Goal: Use online tool/utility: Use online tool/utility

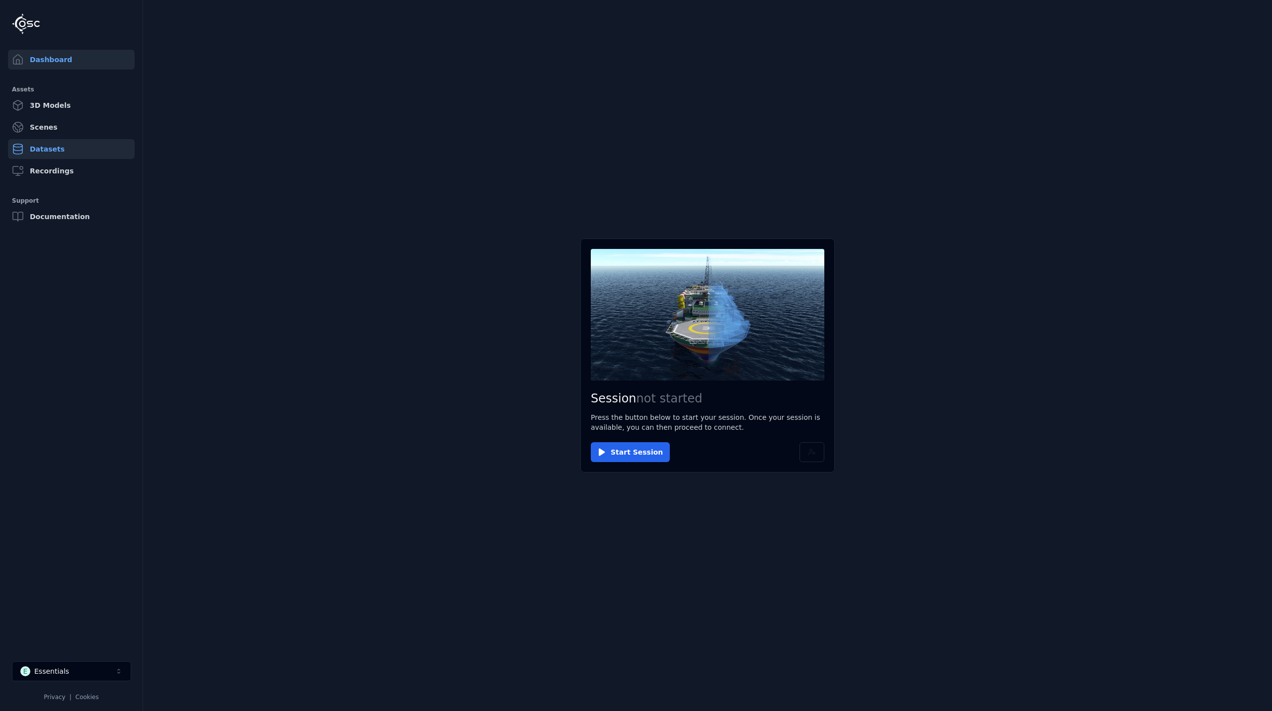
click at [46, 150] on link "Datasets" at bounding box center [71, 149] width 127 height 20
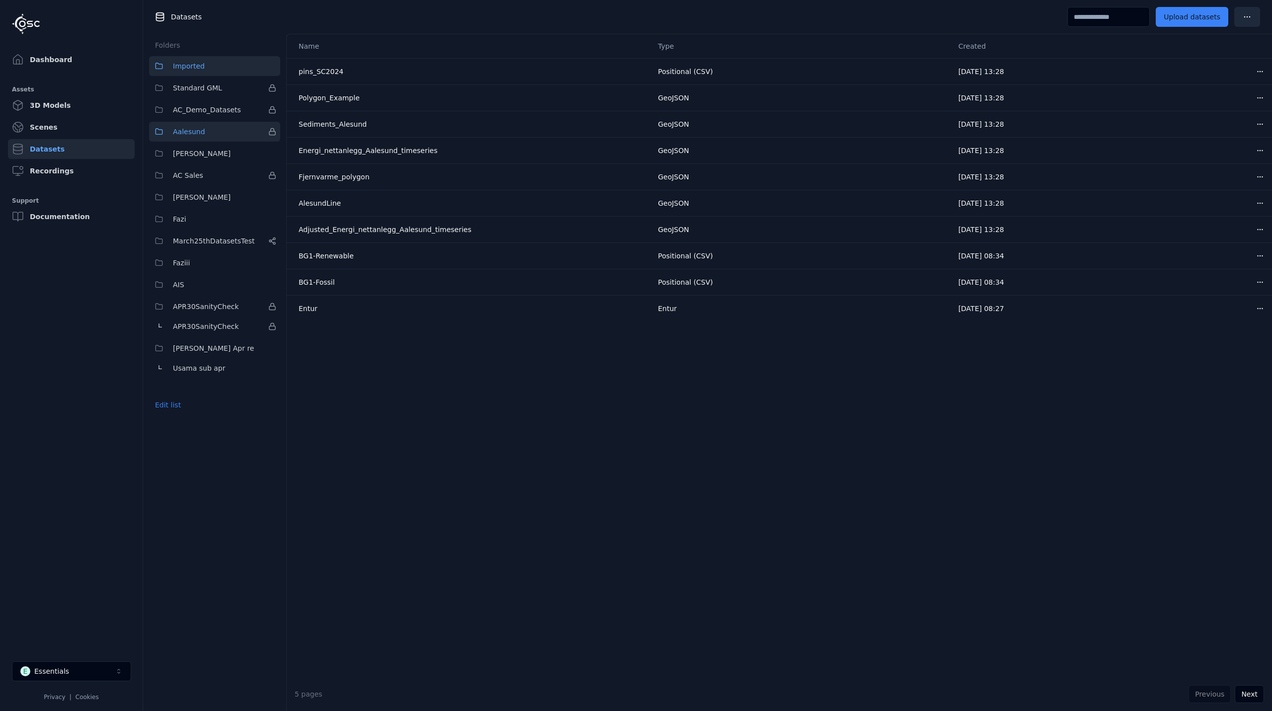
click at [193, 127] on span "Aalesund" at bounding box center [189, 132] width 32 height 12
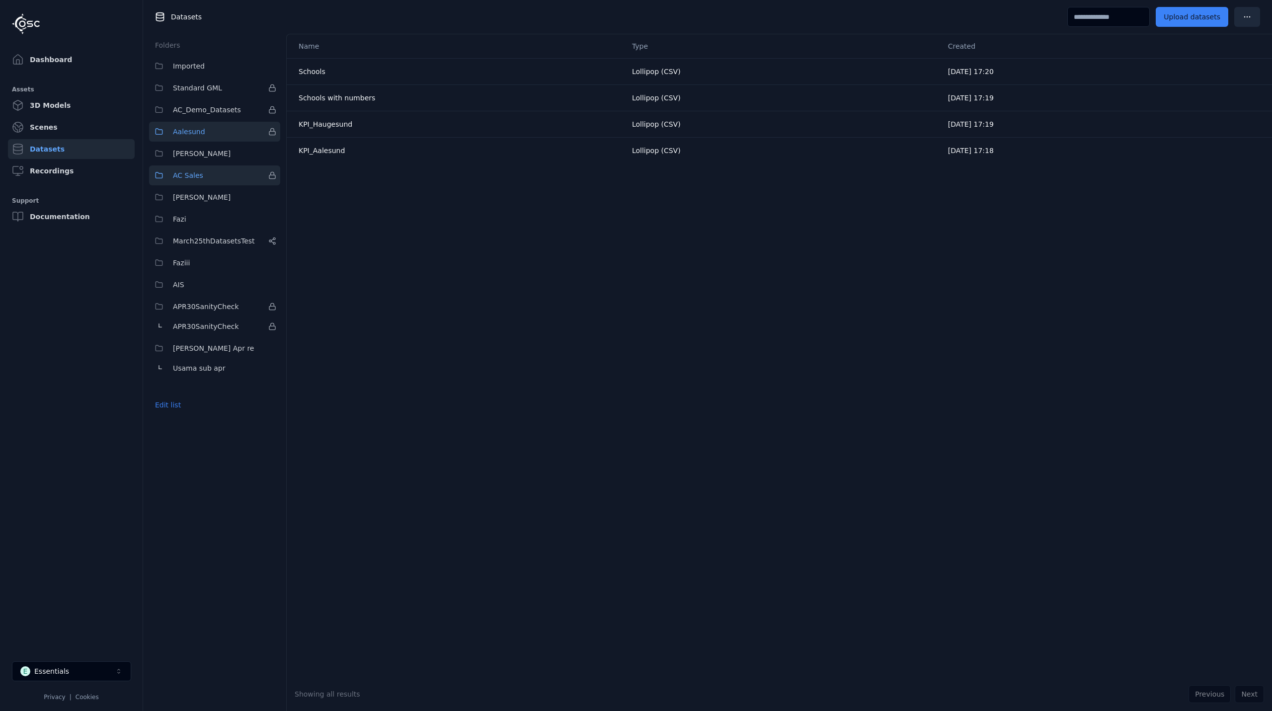
click at [209, 179] on button "AC Sales" at bounding box center [214, 175] width 131 height 20
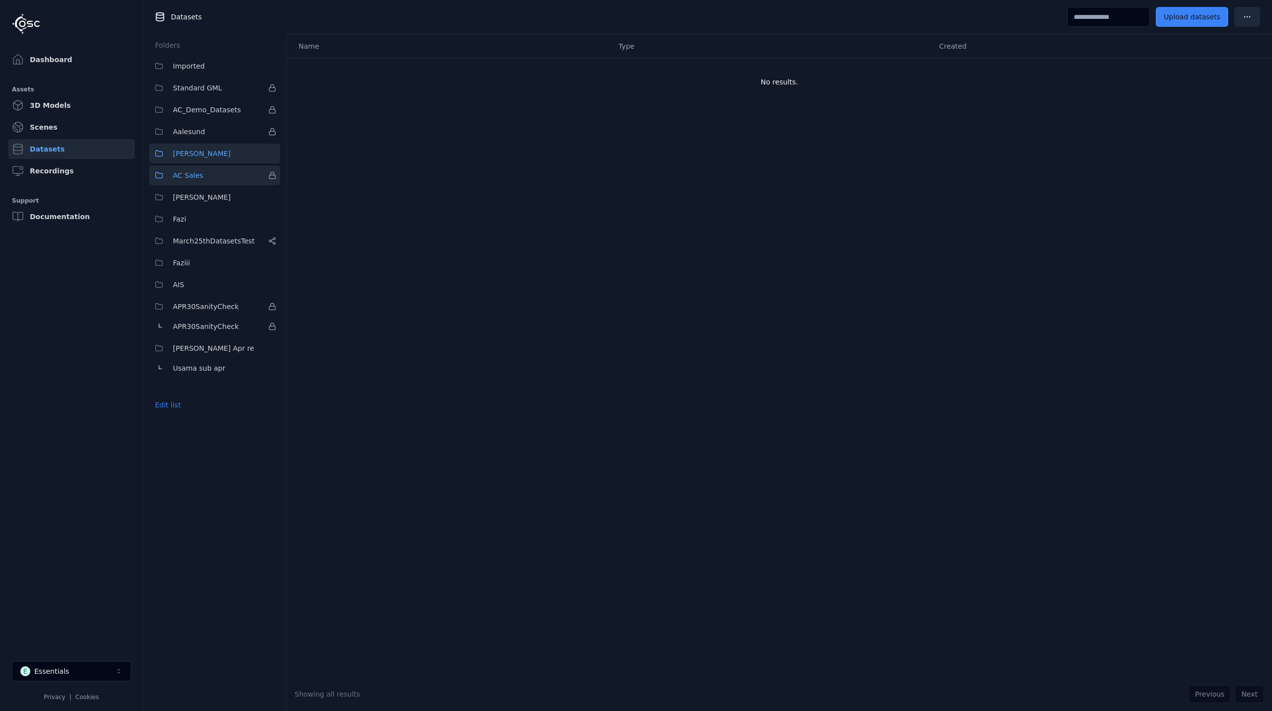
click at [181, 153] on span "[PERSON_NAME]" at bounding box center [202, 154] width 58 height 12
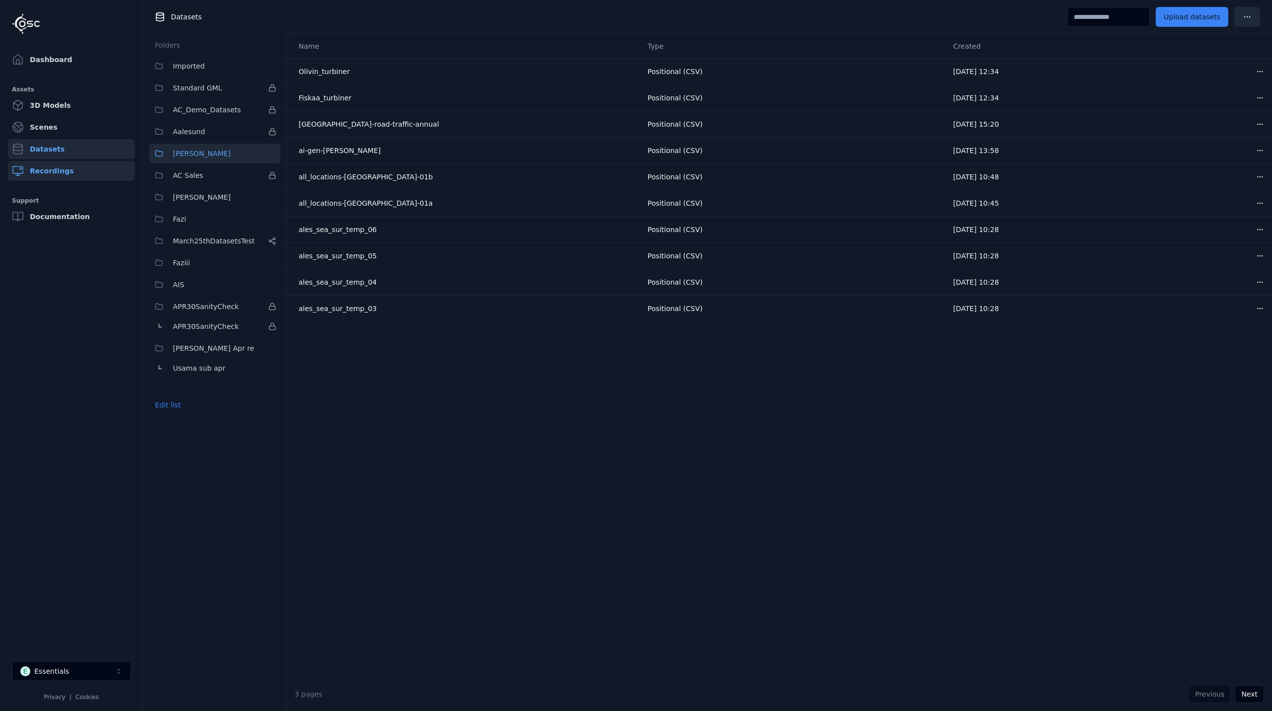
click at [59, 168] on link "Recordings" at bounding box center [71, 171] width 127 height 20
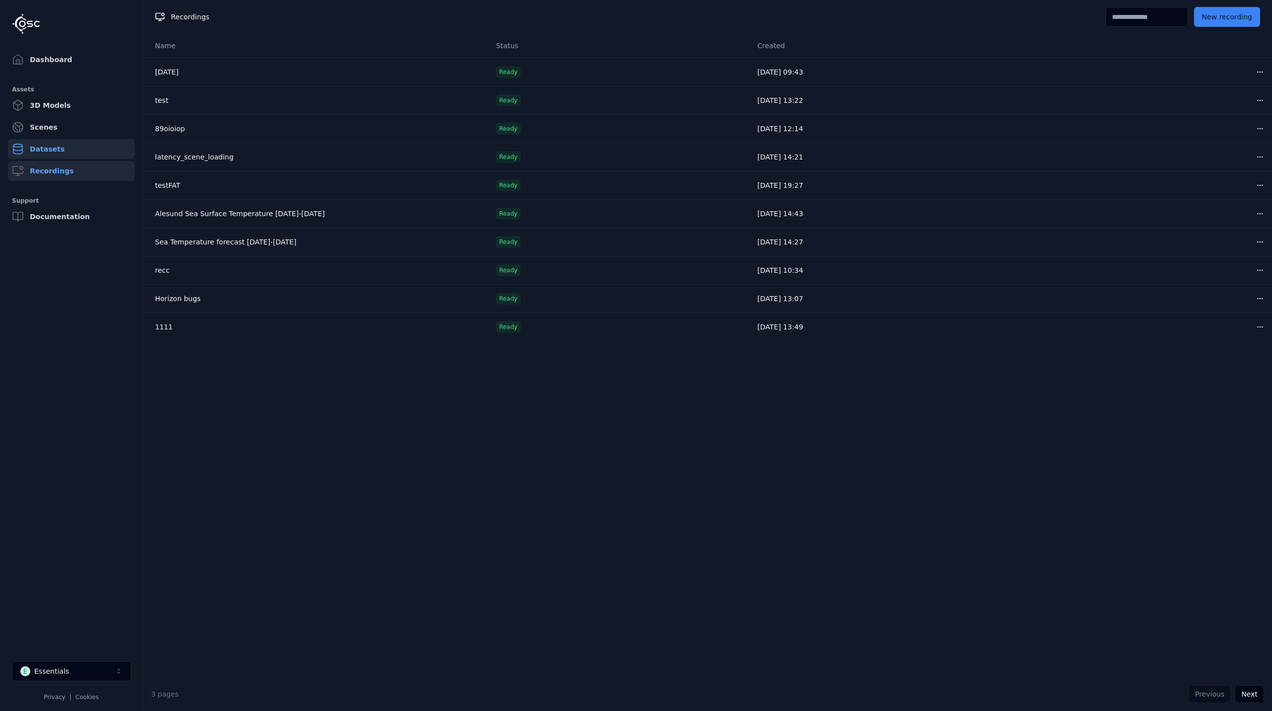
click at [65, 151] on link "Datasets" at bounding box center [71, 149] width 127 height 20
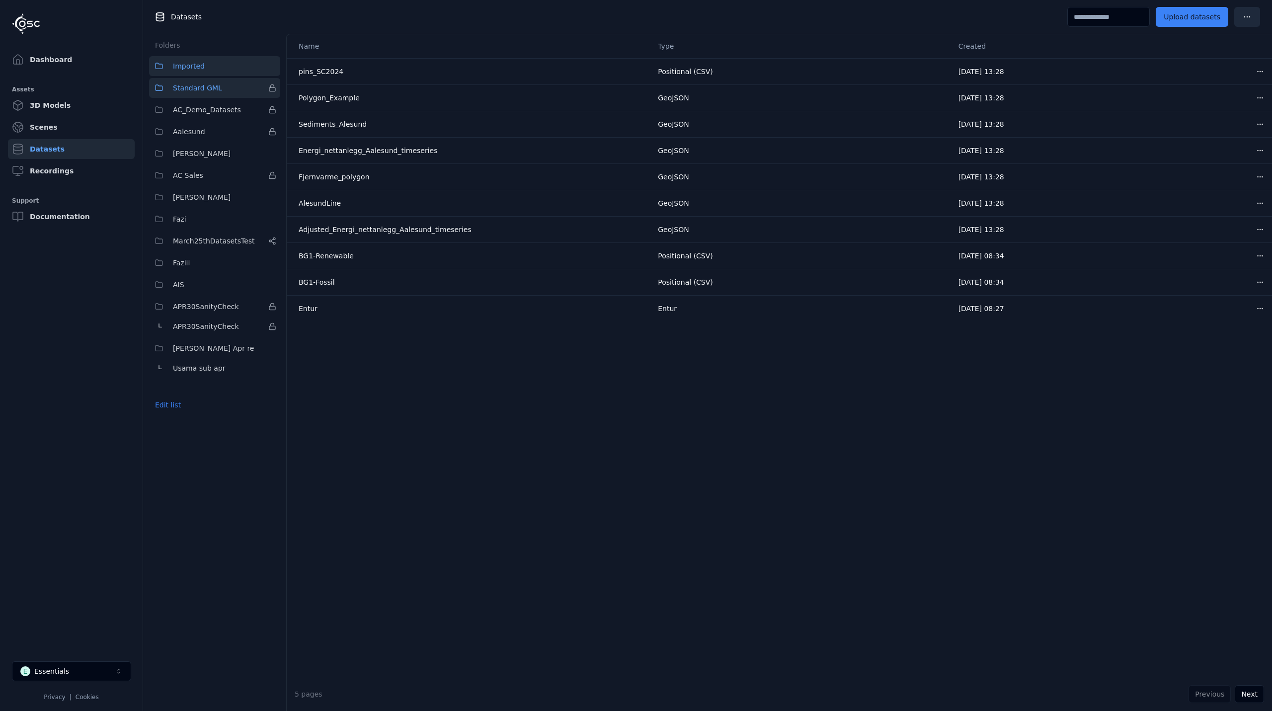
click at [197, 87] on span "Standard GML" at bounding box center [197, 88] width 49 height 12
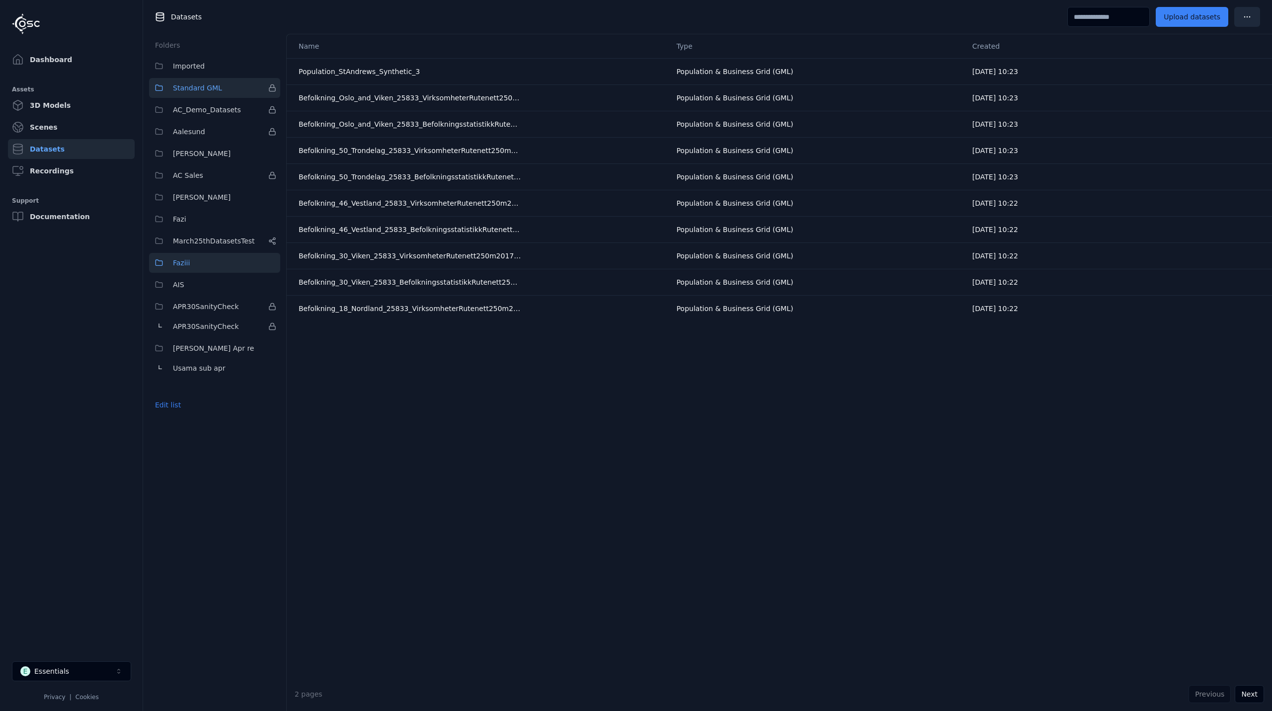
click at [190, 263] on button "Faziii" at bounding box center [214, 263] width 131 height 20
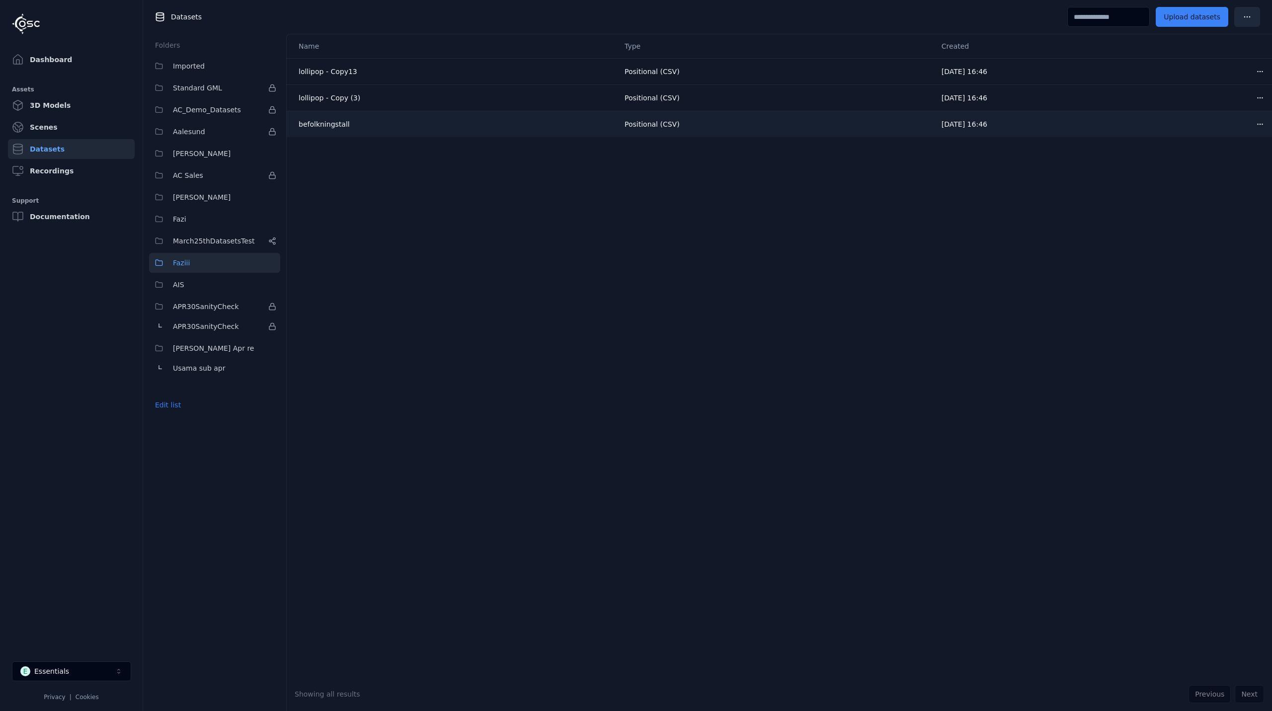
click at [338, 131] on td "befolkningstall" at bounding box center [452, 124] width 330 height 26
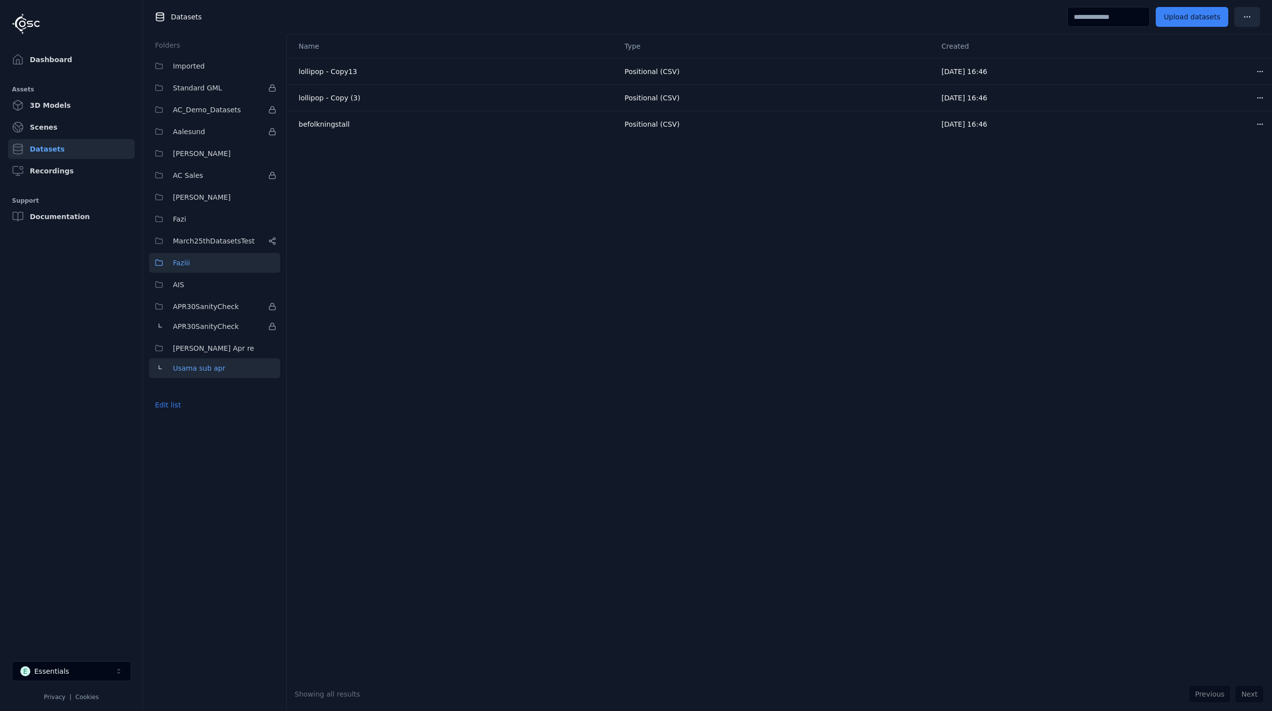
click at [195, 364] on span "Usama sub apr" at bounding box center [199, 368] width 53 height 12
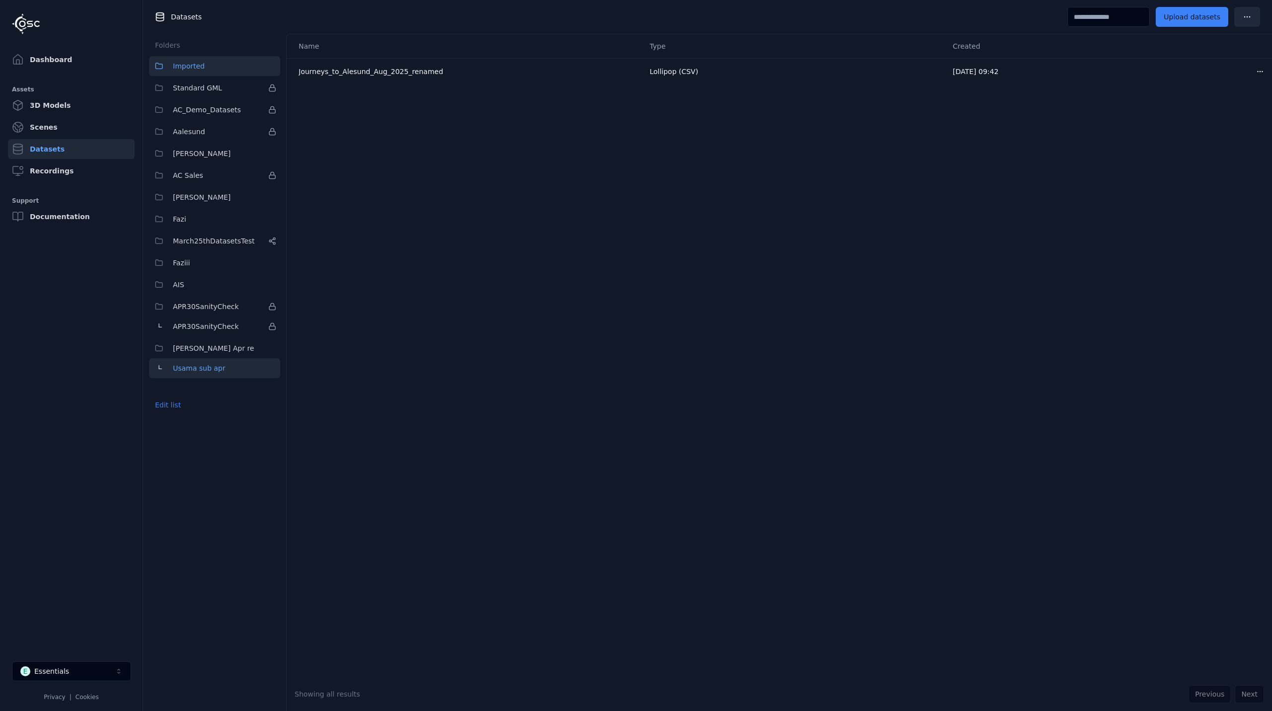
click at [201, 66] on span "Imported" at bounding box center [189, 66] width 32 height 12
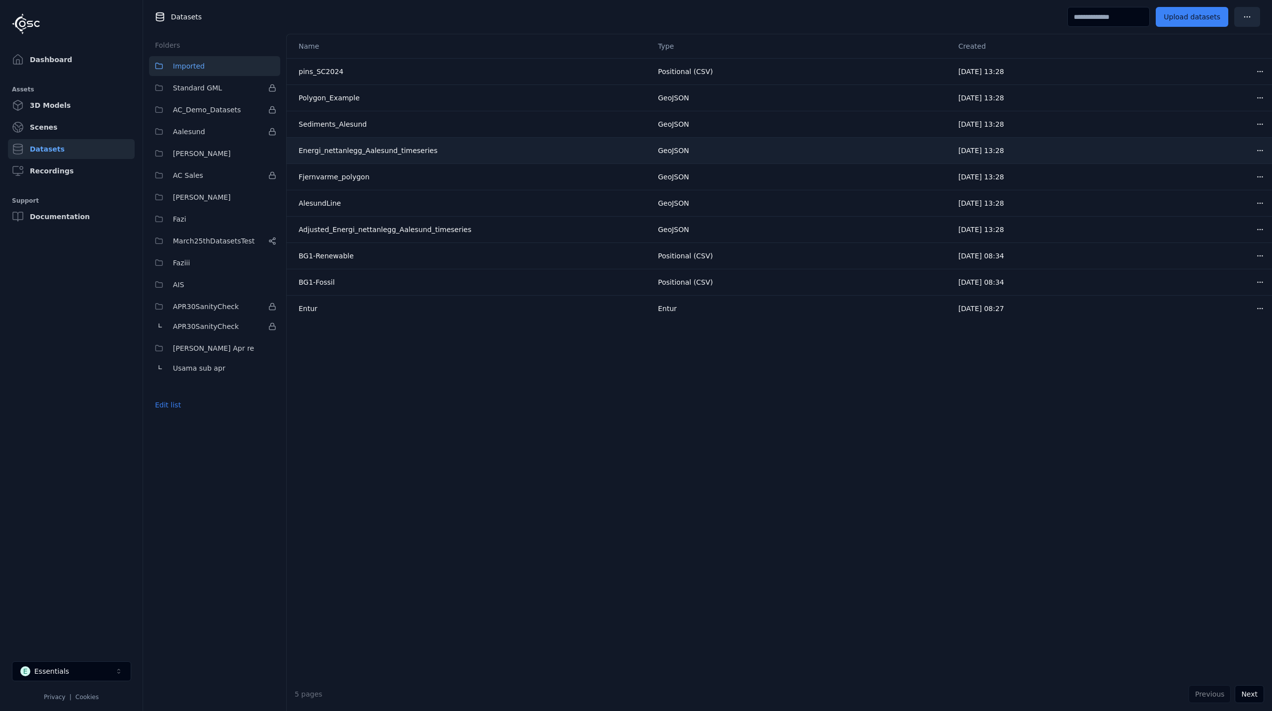
click at [360, 150] on div "Energi_nettanlegg_Aalesund_timeseries" at bounding box center [410, 151] width 223 height 10
click at [1258, 148] on html "Dashboard Assets 3D Models Scenes Datasets Recordings Support Documentation E E…" at bounding box center [636, 355] width 1272 height 711
click at [1224, 225] on div "Download" at bounding box center [1230, 221] width 59 height 16
click at [207, 132] on button "Aalesund" at bounding box center [214, 132] width 131 height 20
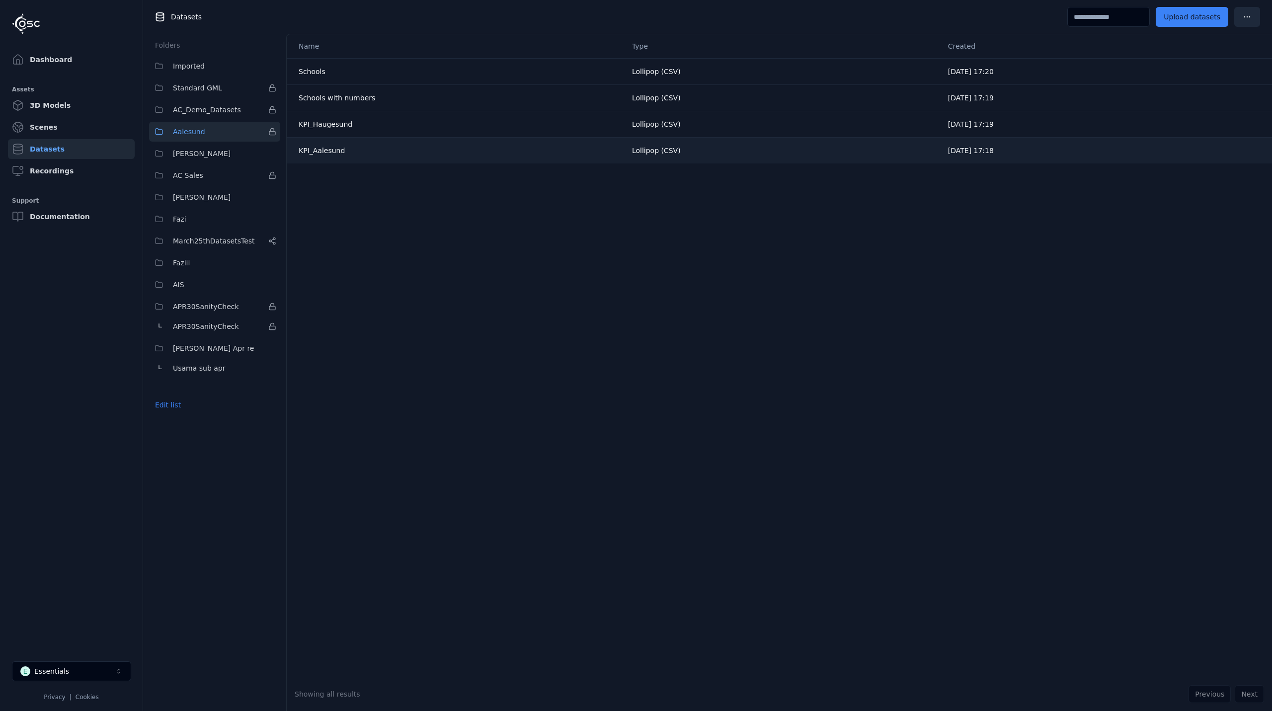
click at [325, 154] on div "KPI_Aalesund" at bounding box center [410, 151] width 223 height 10
click at [636, 153] on td "Lollipop (CSV)" at bounding box center [782, 150] width 316 height 26
click at [321, 158] on td "KPI_Aalesund" at bounding box center [455, 150] width 337 height 26
click at [324, 158] on td "KPI_Aalesund" at bounding box center [455, 150] width 337 height 26
drag, startPoint x: 335, startPoint y: 156, endPoint x: 729, endPoint y: 365, distance: 446.4
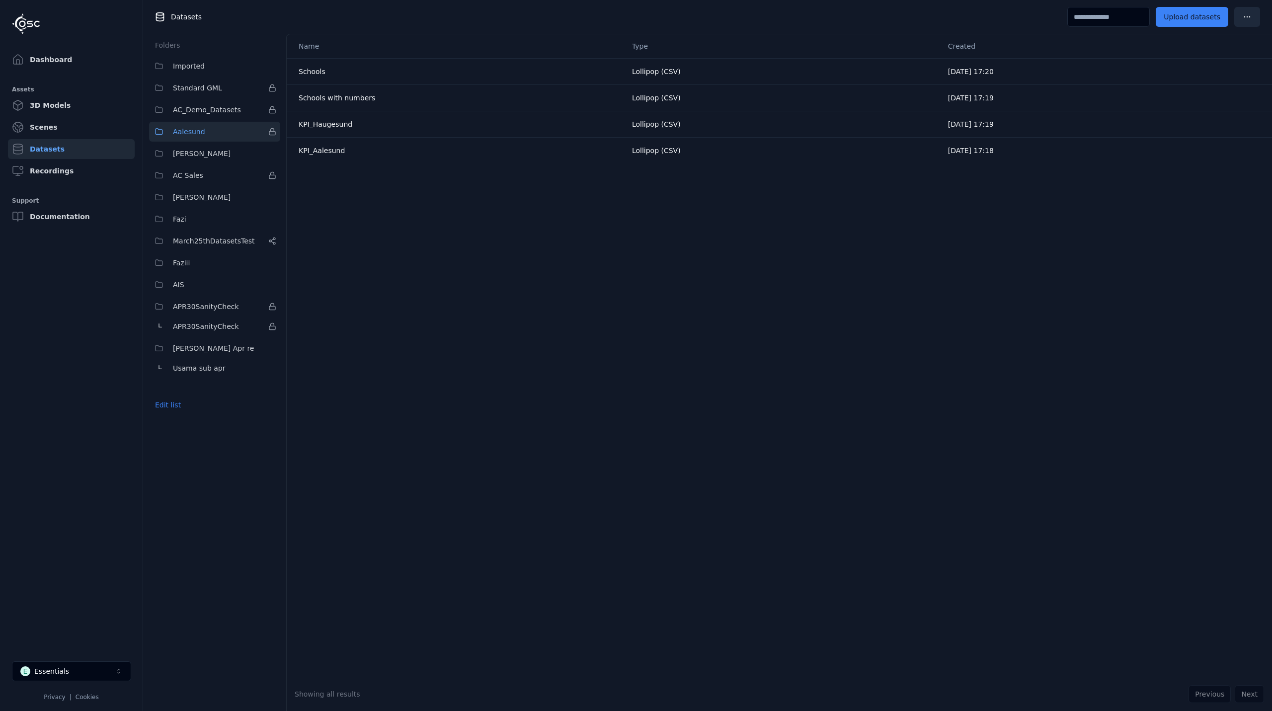
click at [729, 365] on div "Name Type Created Schools Lollipop (CSV) [DATE] 17:20 Schools with numbers Loll…" at bounding box center [779, 355] width 985 height 643
click at [198, 105] on span "AC_Demo_Datasets" at bounding box center [207, 110] width 68 height 12
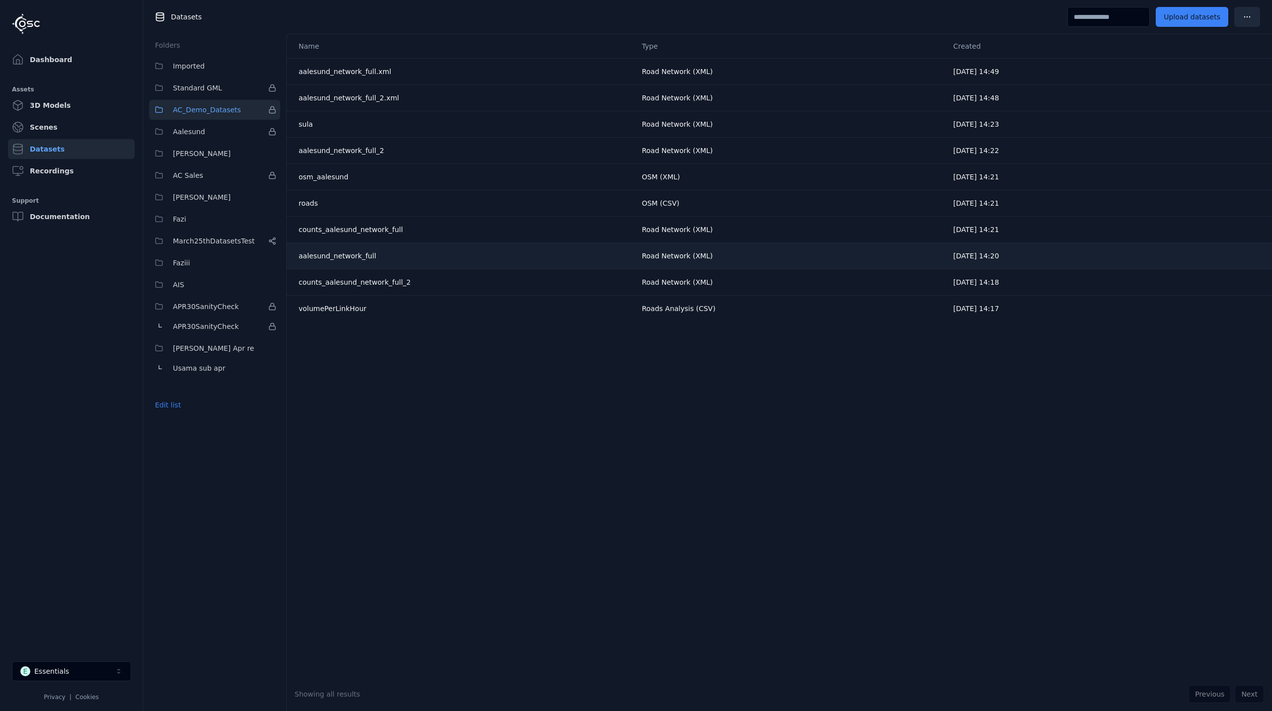
click at [346, 253] on div "aalesund_network_full" at bounding box center [410, 256] width 223 height 10
click at [55, 219] on link "Documentation" at bounding box center [71, 217] width 127 height 20
click at [63, 54] on link "Dashboard" at bounding box center [71, 60] width 127 height 20
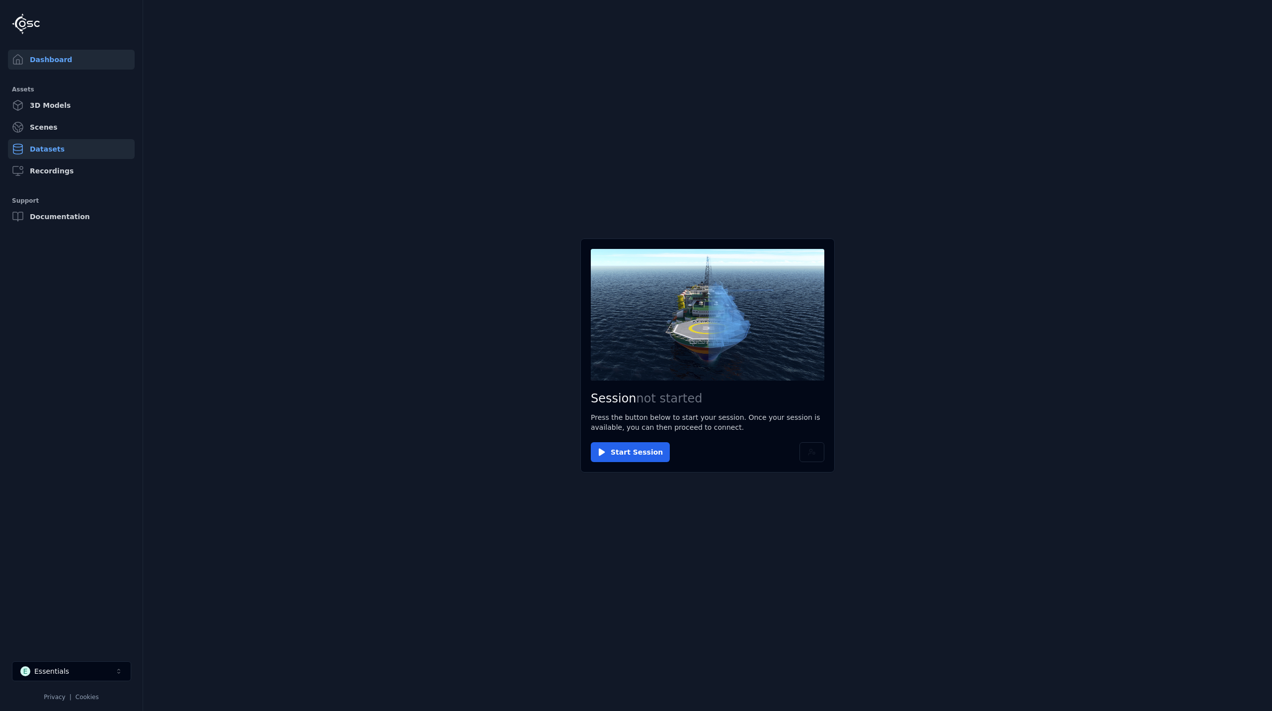
click at [48, 151] on link "Datasets" at bounding box center [71, 149] width 127 height 20
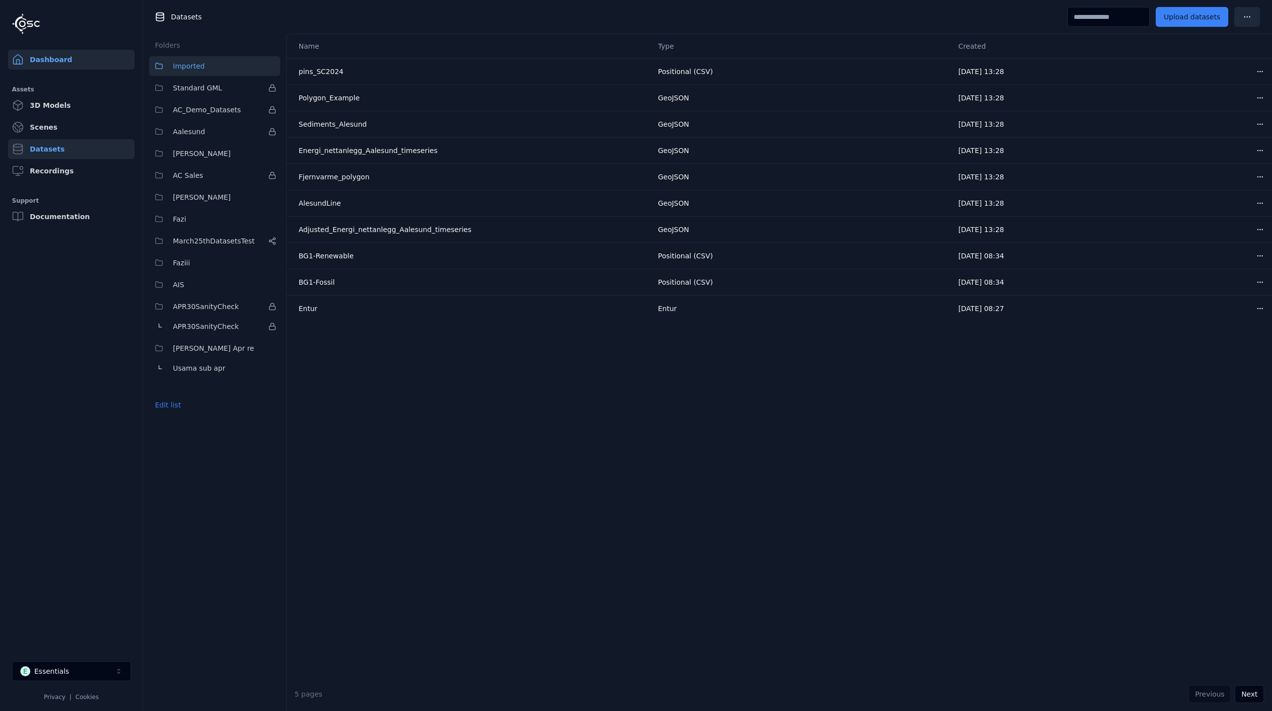
click at [48, 65] on link "Dashboard" at bounding box center [71, 60] width 127 height 20
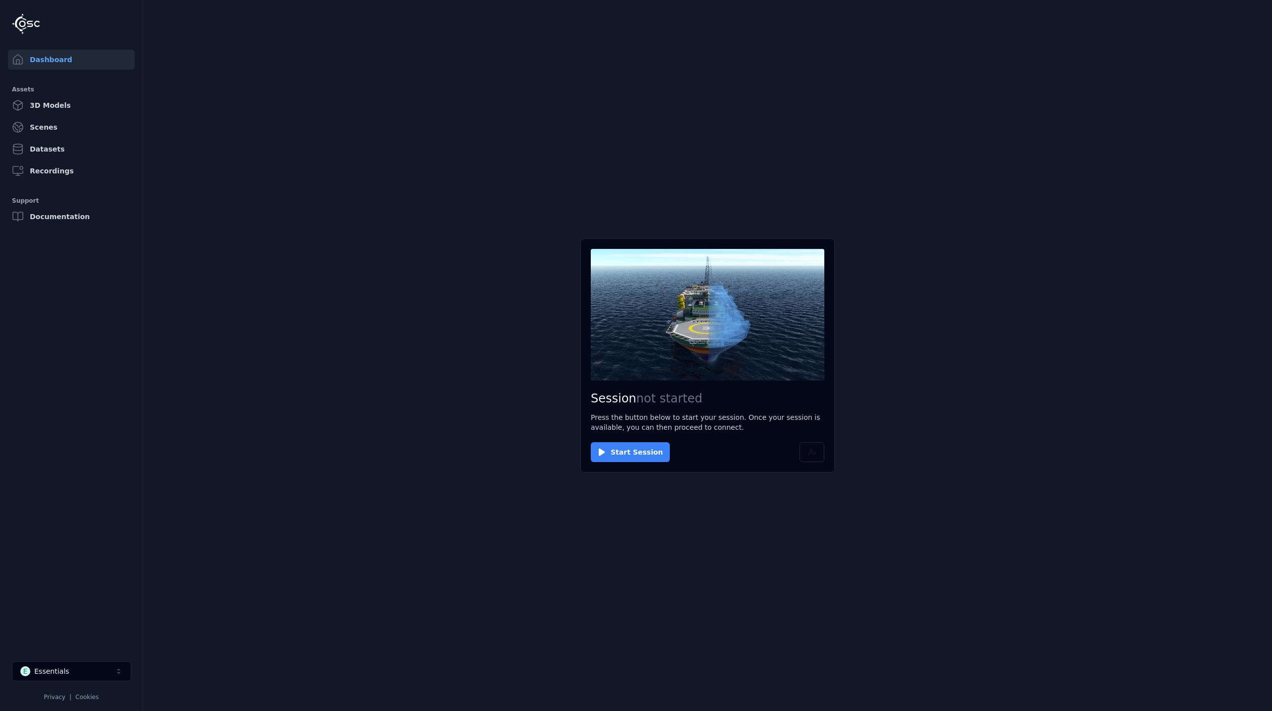
click at [620, 452] on button "Start Session" at bounding box center [630, 452] width 79 height 20
click at [617, 447] on button "Connect" at bounding box center [614, 452] width 46 height 20
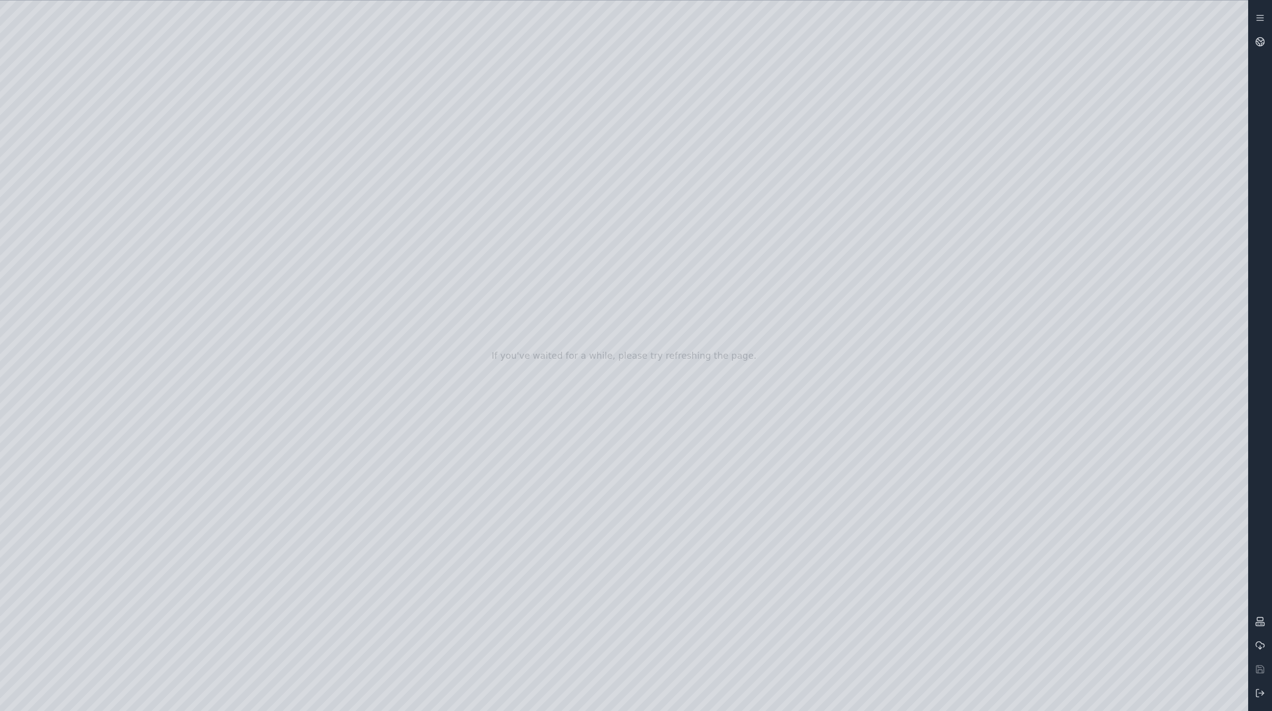
click at [60, 156] on div at bounding box center [624, 355] width 1248 height 711
click at [73, 177] on div at bounding box center [624, 355] width 1248 height 711
click at [298, 86] on div at bounding box center [624, 355] width 1248 height 711
click at [228, 126] on div at bounding box center [624, 355] width 1248 height 711
click at [317, 87] on div at bounding box center [624, 355] width 1248 height 711
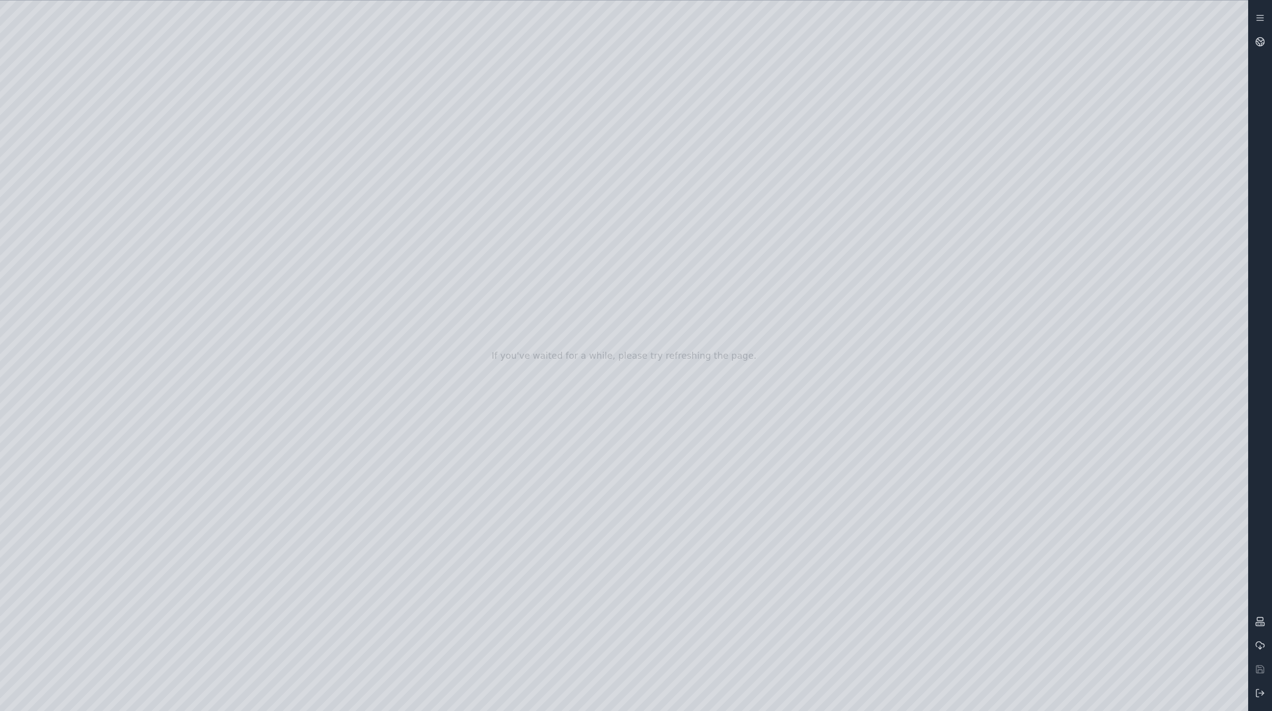
click at [87, 202] on div at bounding box center [624, 355] width 1248 height 711
click at [319, 107] on div at bounding box center [624, 355] width 1248 height 711
click at [319, 108] on div at bounding box center [624, 355] width 1248 height 711
click at [218, 159] on div at bounding box center [624, 355] width 1248 height 711
click at [70, 240] on div at bounding box center [624, 355] width 1248 height 711
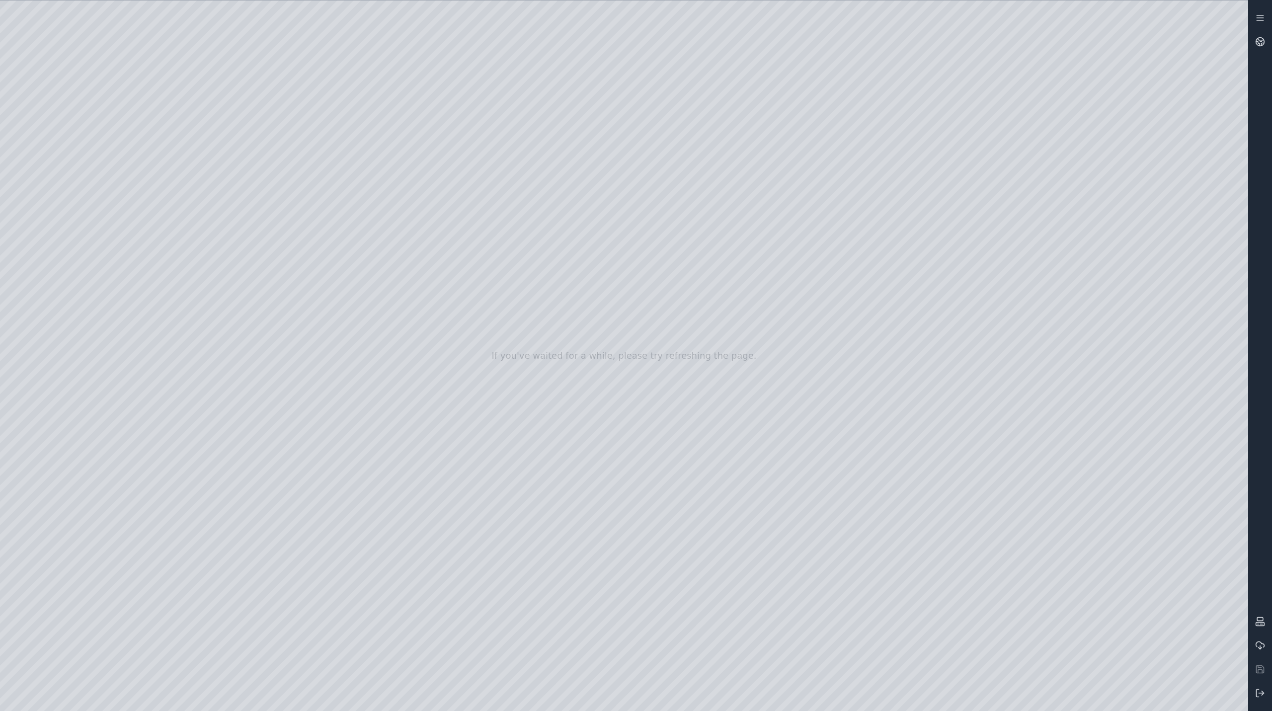
click at [293, 82] on div at bounding box center [624, 355] width 1248 height 711
click at [294, 87] on div at bounding box center [624, 355] width 1248 height 711
click at [1258, 691] on icon at bounding box center [1260, 693] width 10 height 10
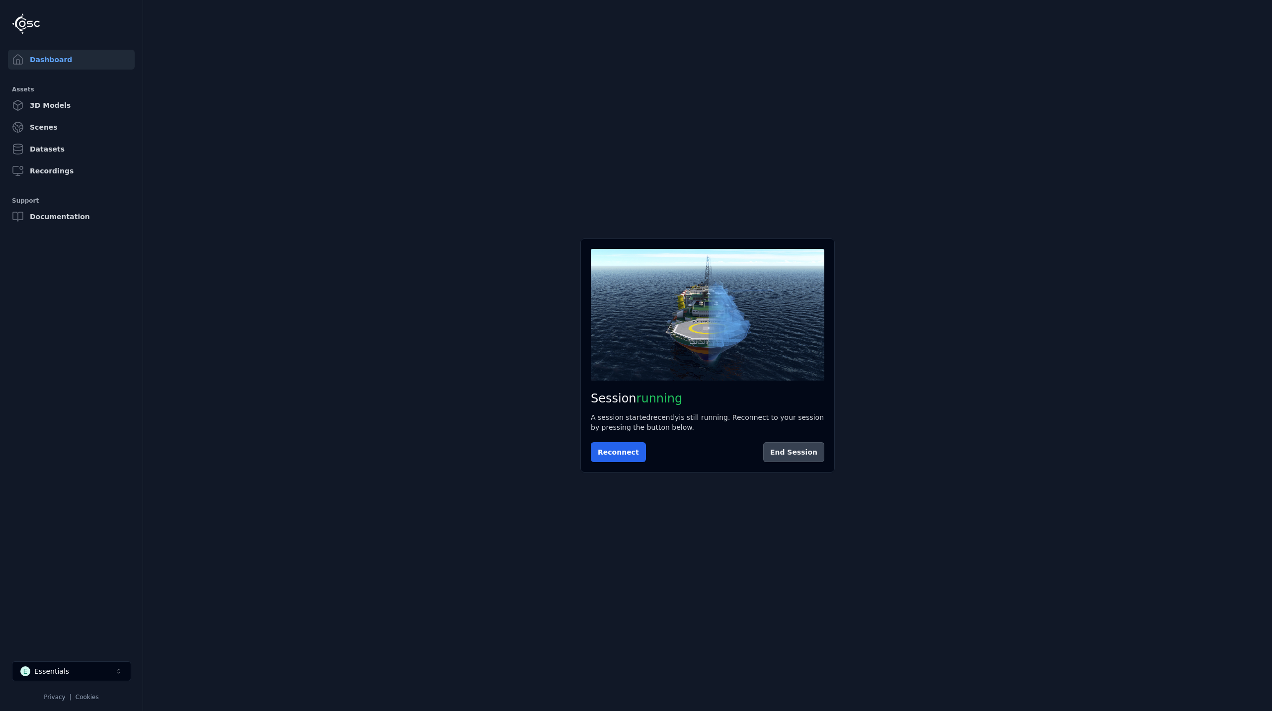
click at [783, 451] on button "End Session" at bounding box center [793, 452] width 61 height 20
